Goal: Check status

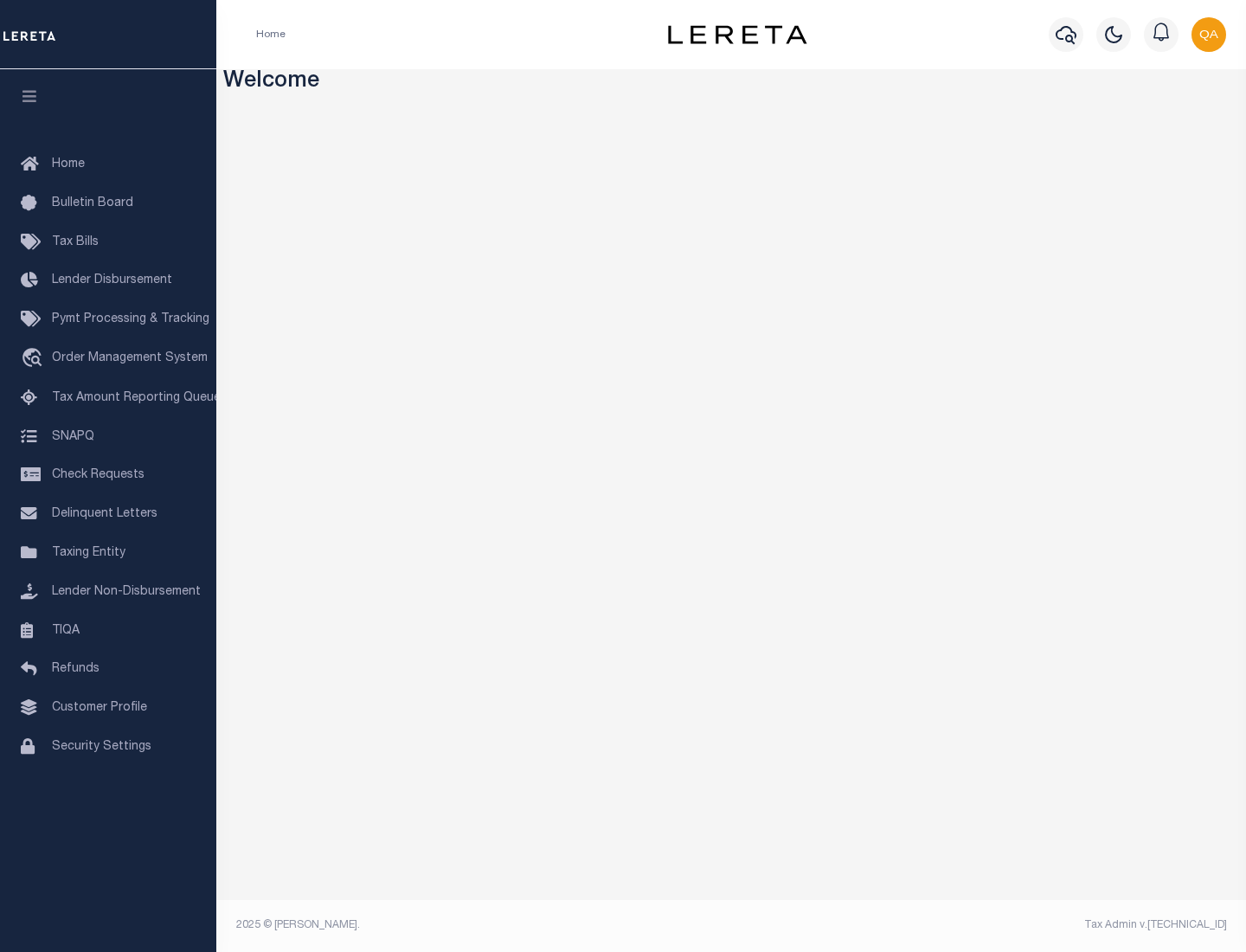
click at [108, 475] on span "Check Requests" at bounding box center [98, 475] width 92 height 12
select select "50"
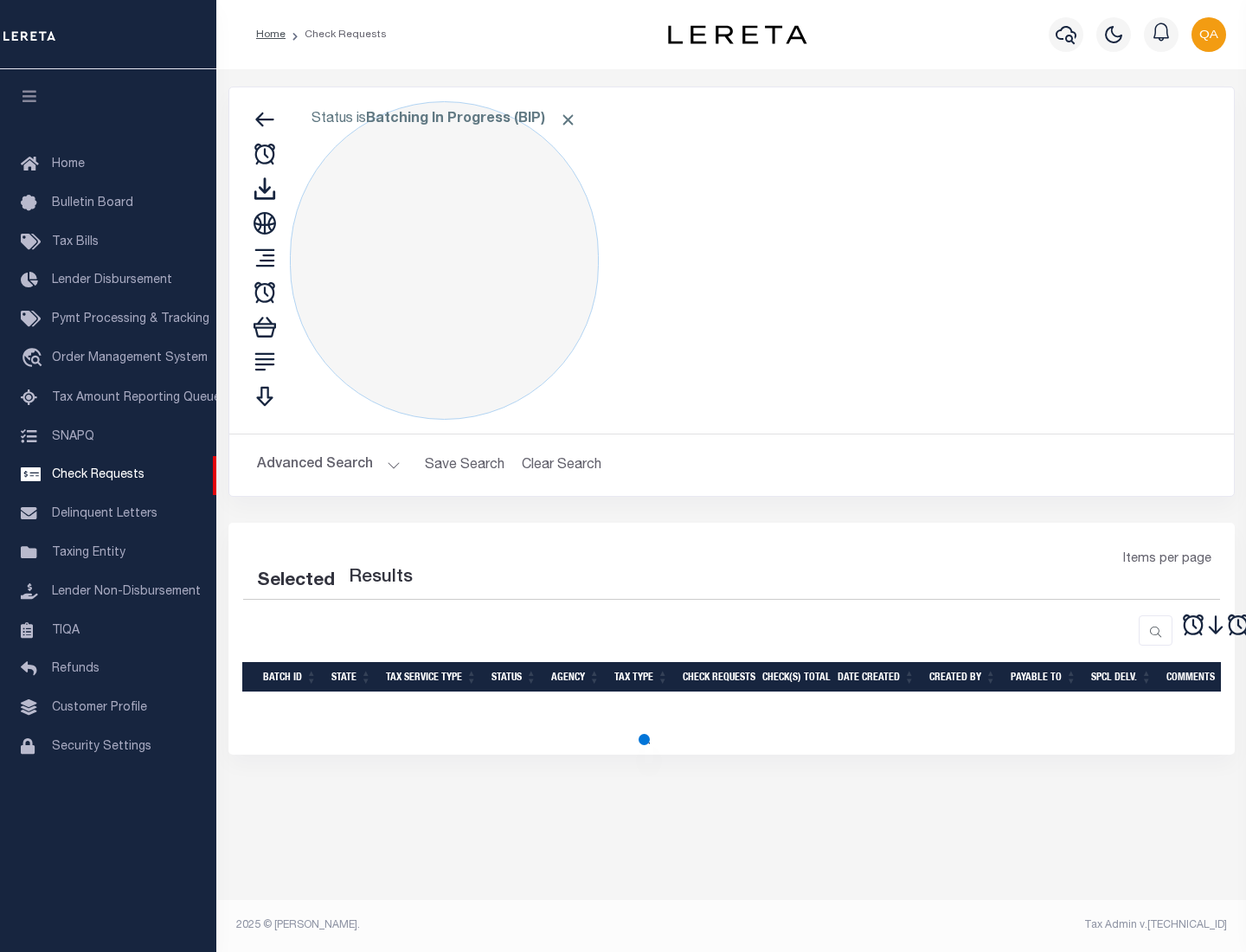
select select "50"
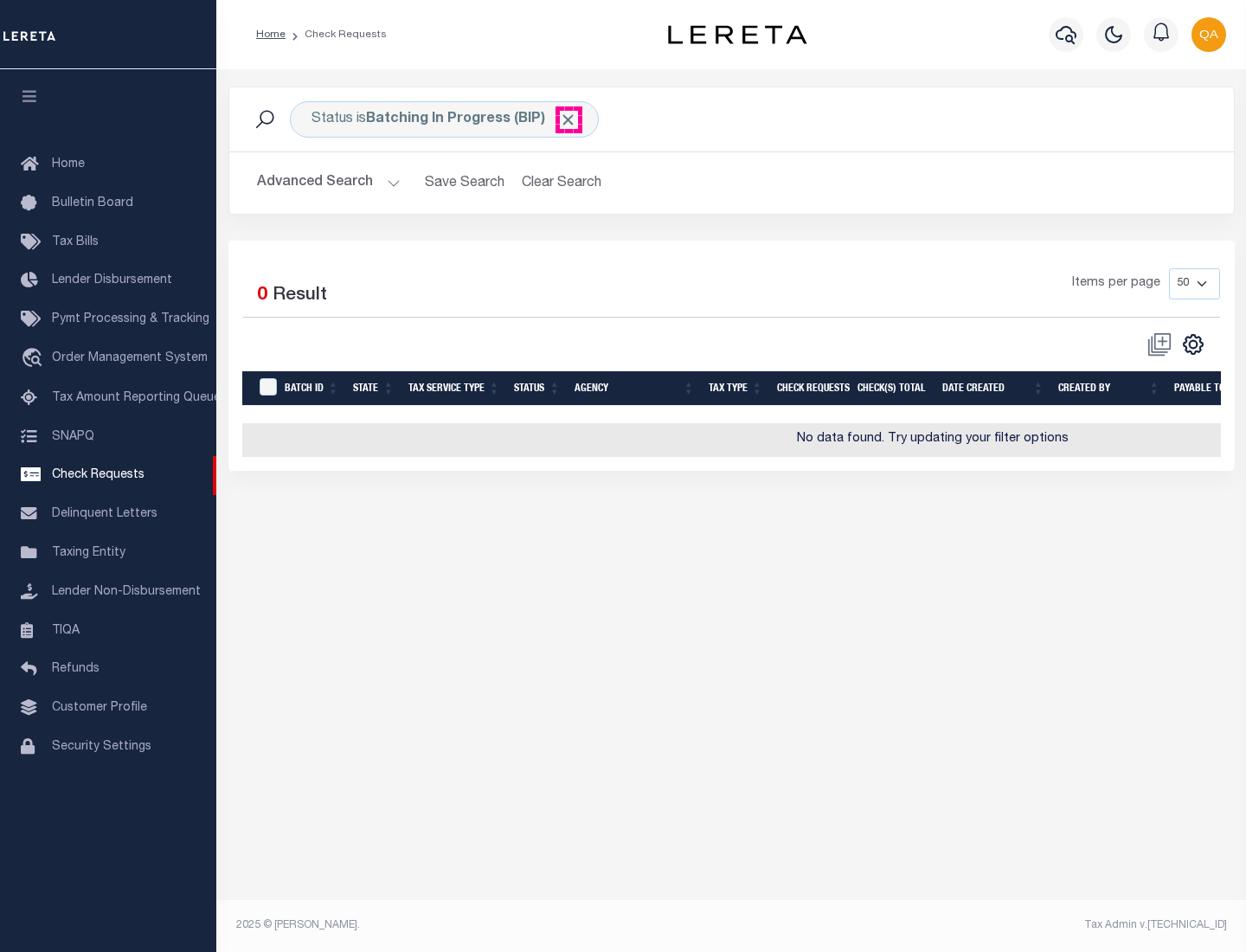
click at [569, 120] on span "Click to Remove" at bounding box center [568, 120] width 18 height 18
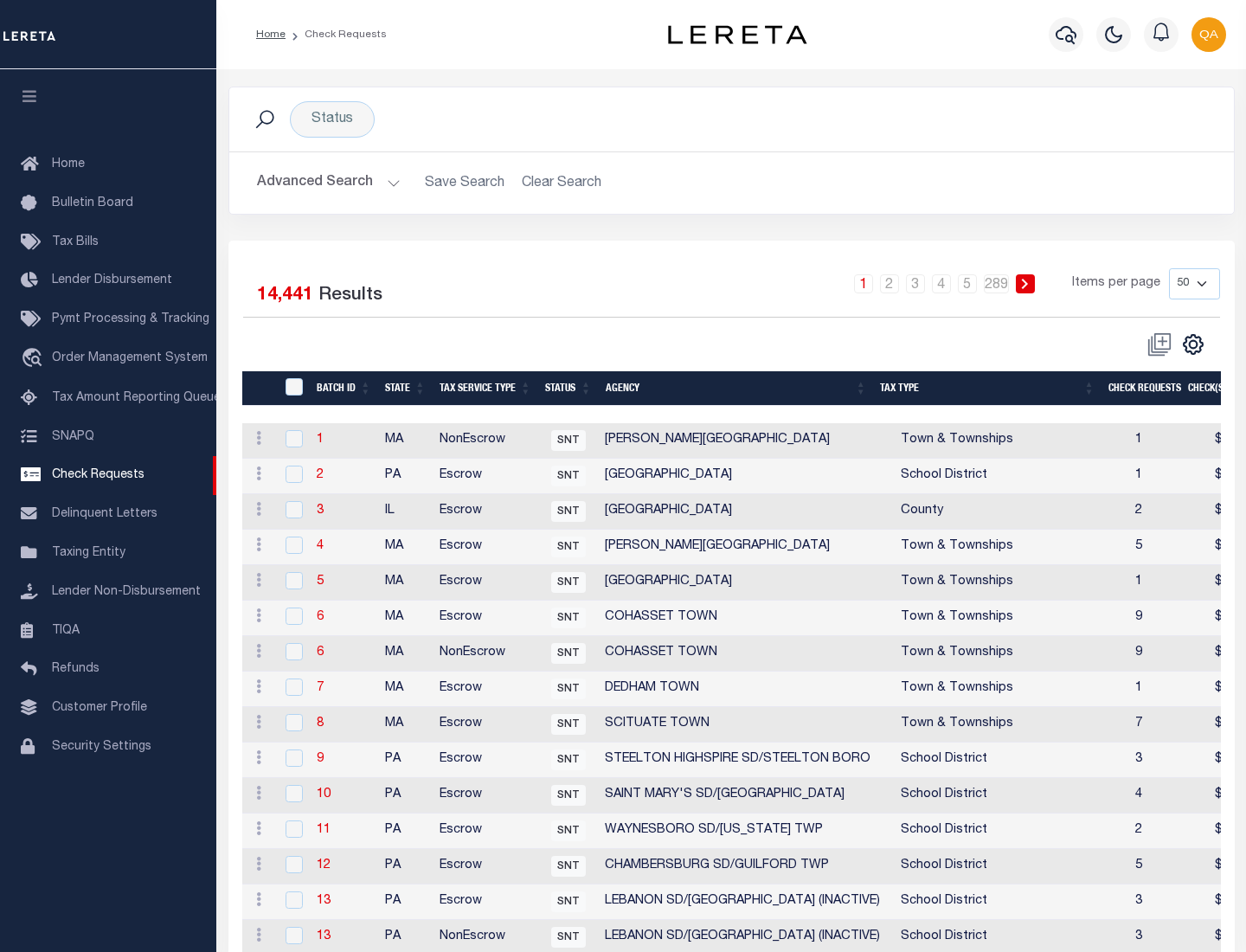
scroll to position [834, 0]
